Goal: Task Accomplishment & Management: Manage account settings

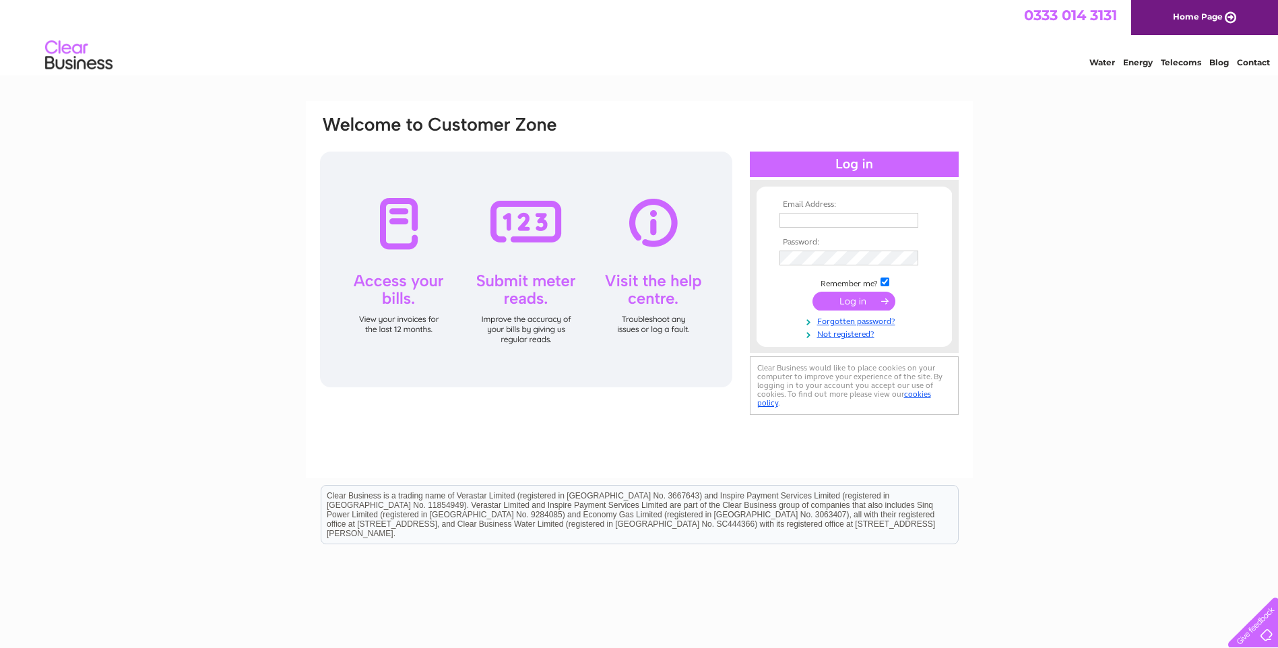
type input "[PERSON_NAME][EMAIL_ADDRESS][PERSON_NAME][DOMAIN_NAME]"
click at [868, 299] on input "submit" at bounding box center [854, 301] width 83 height 19
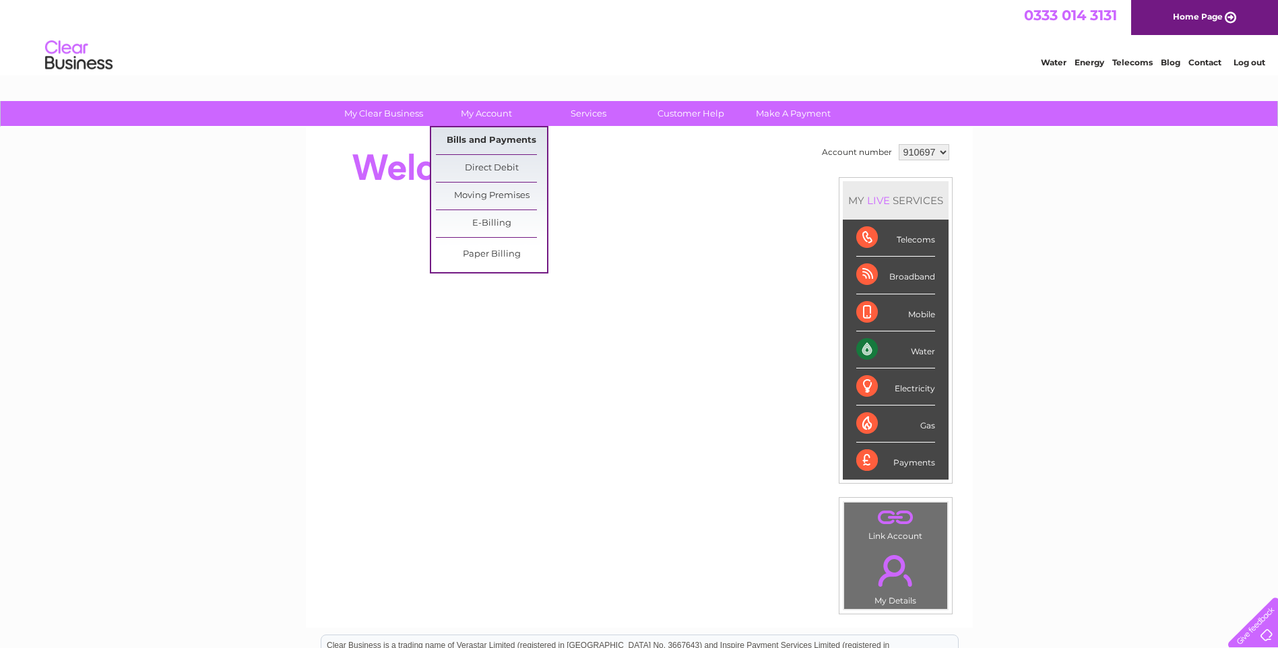
click at [468, 137] on link "Bills and Payments" at bounding box center [491, 140] width 111 height 27
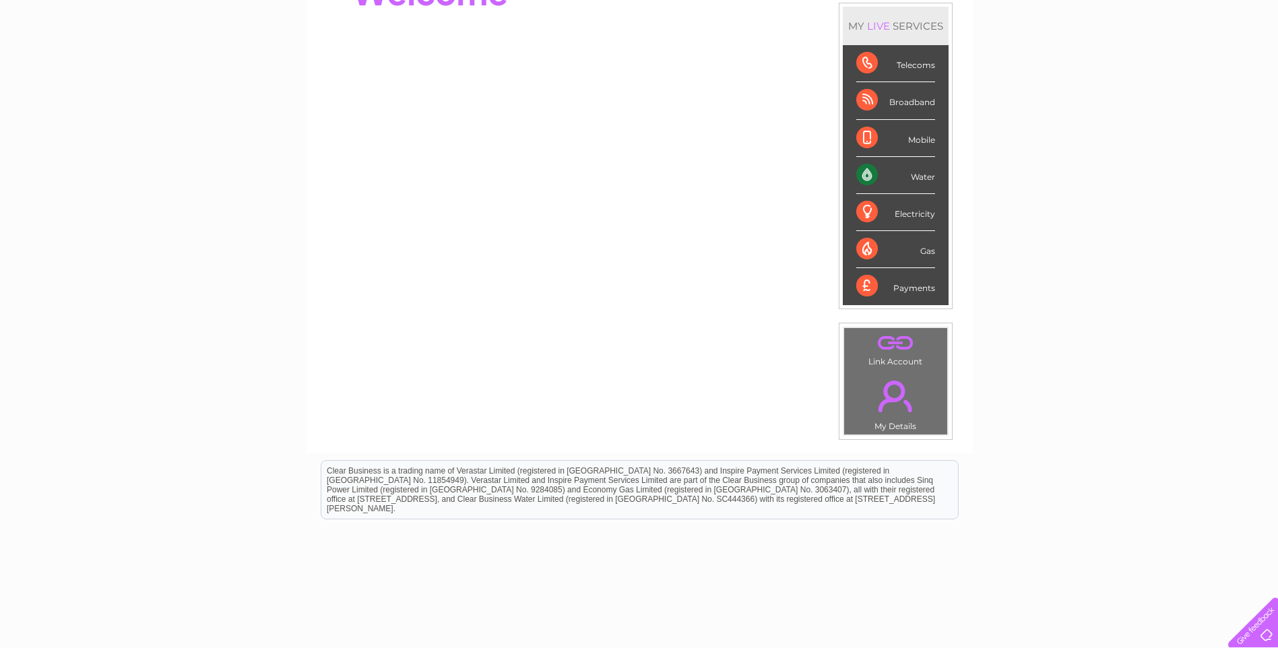
scroll to position [202, 0]
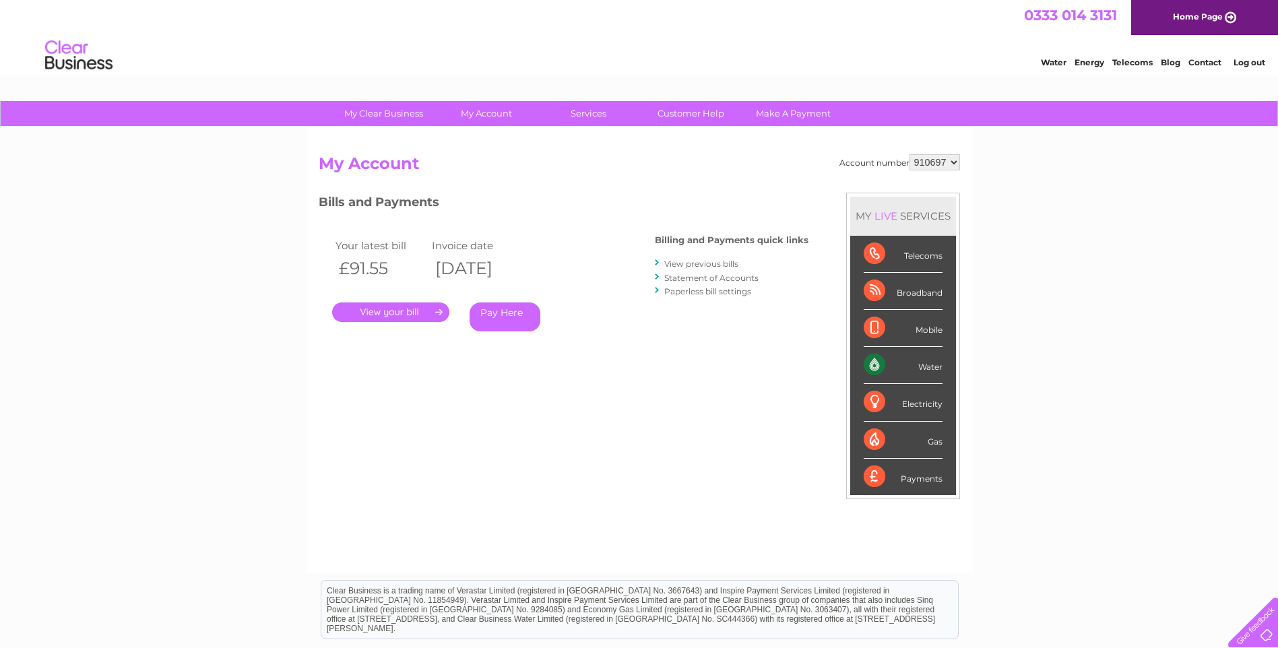
click at [409, 313] on link "." at bounding box center [390, 313] width 117 height 20
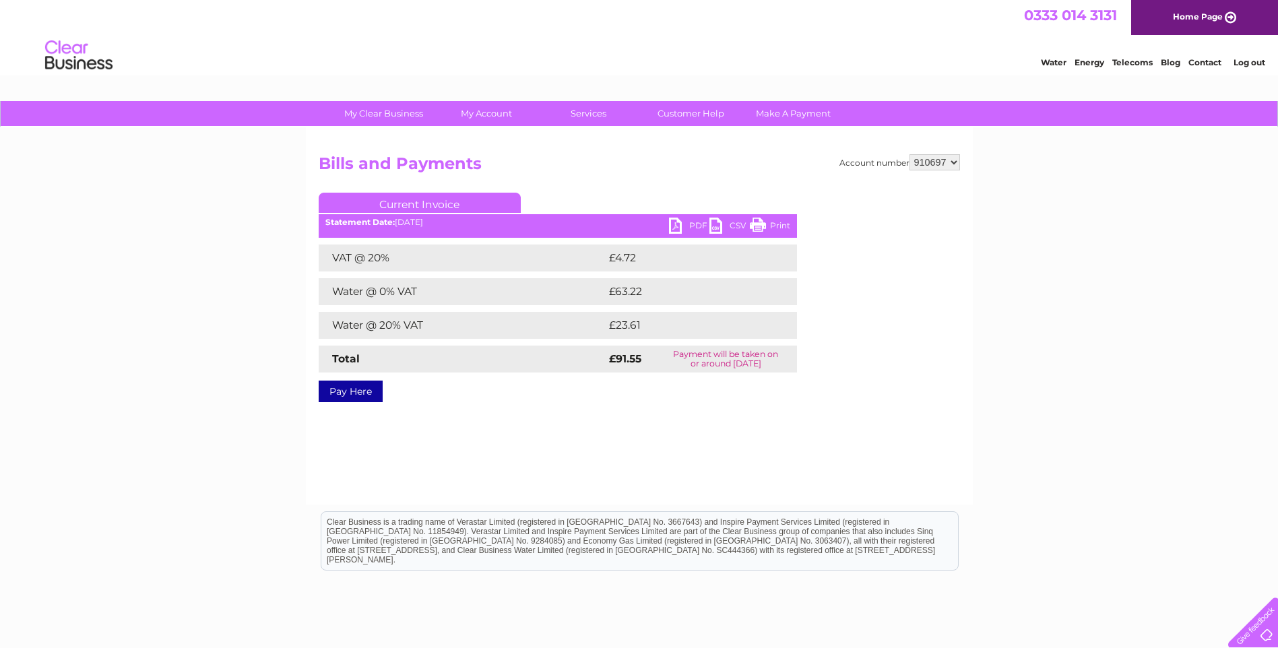
click at [675, 222] on link "PDF" at bounding box center [689, 228] width 40 height 20
